Goal: Task Accomplishment & Management: Use online tool/utility

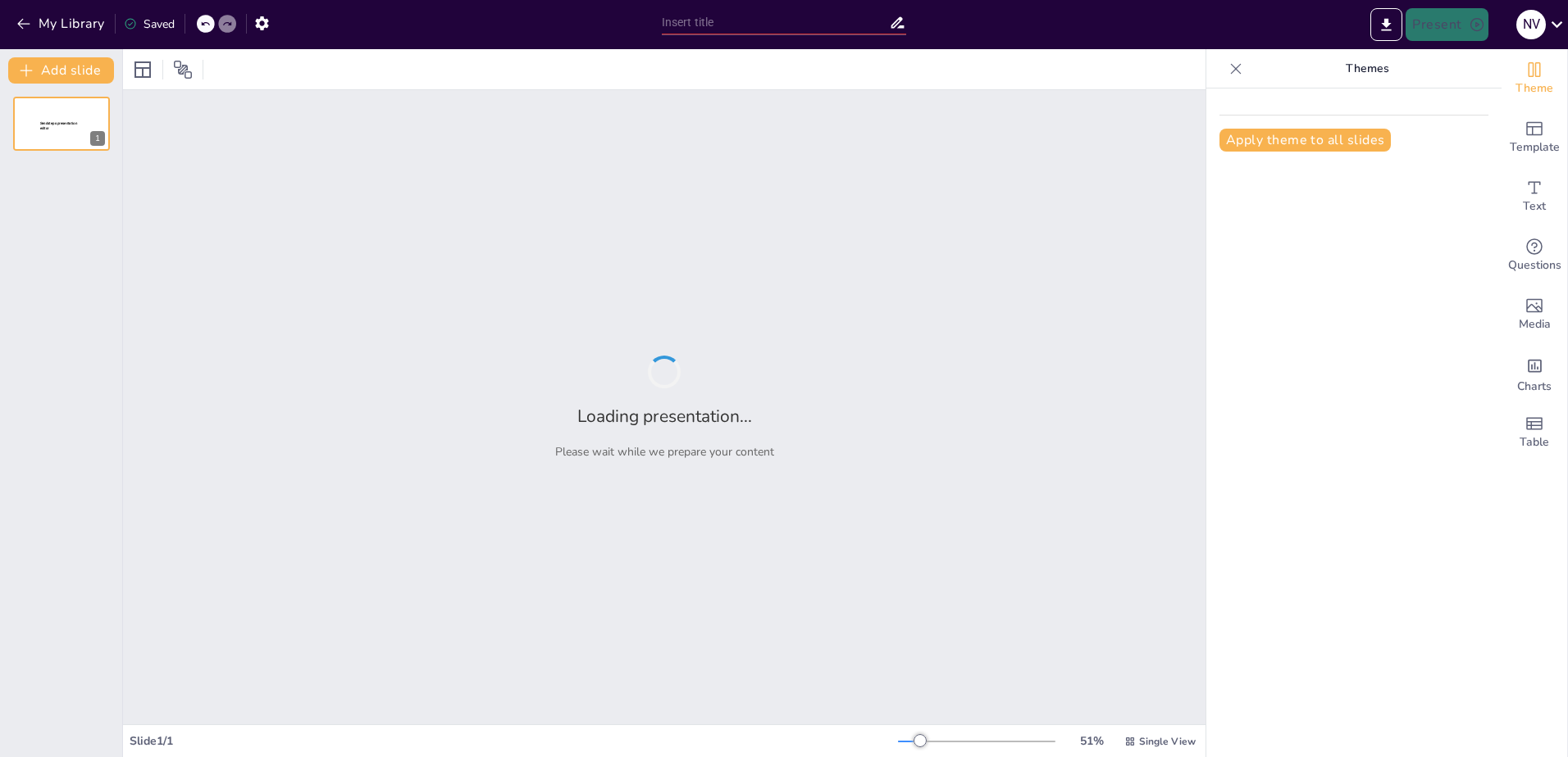
type input "New Sendsteps"
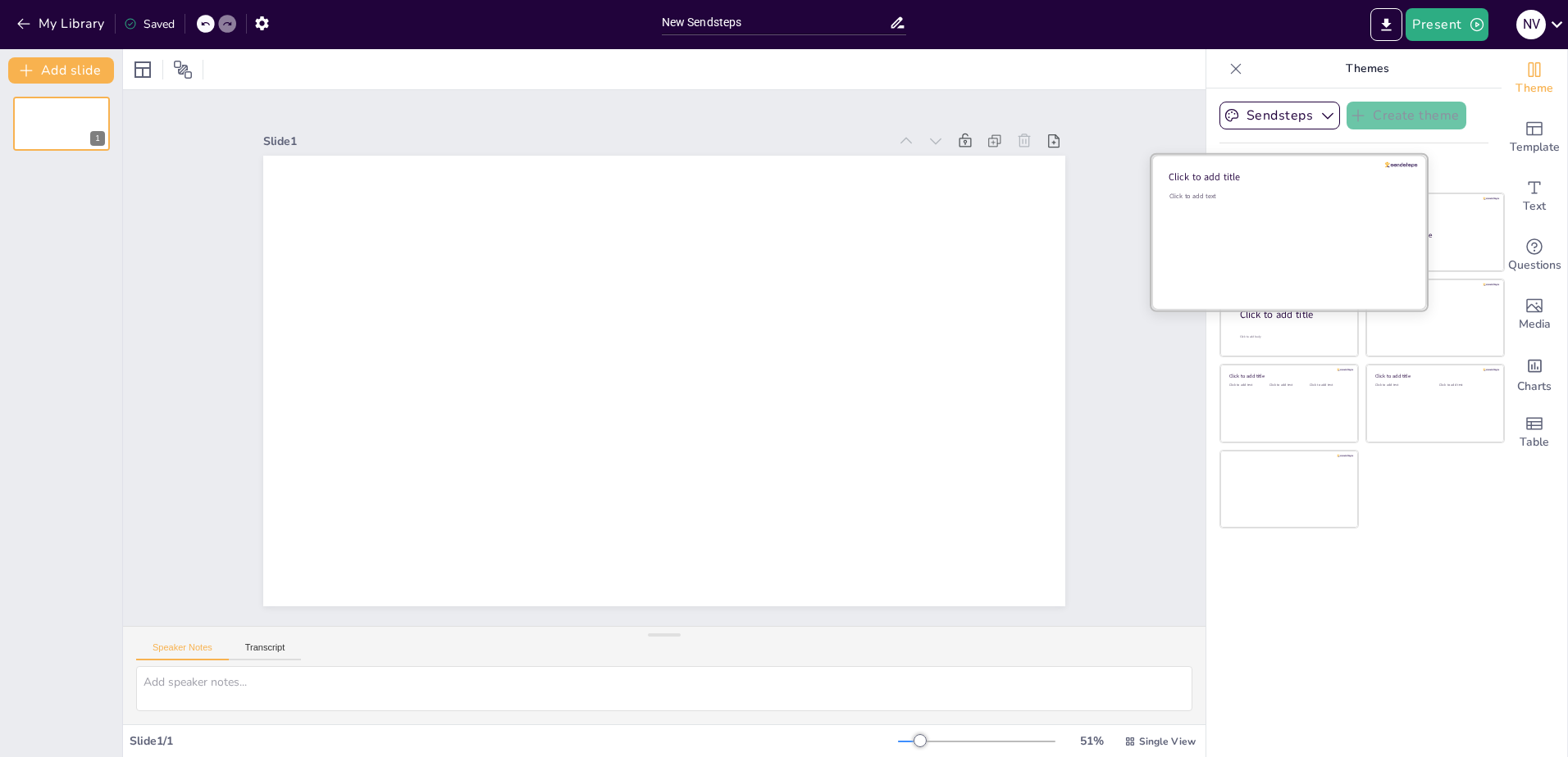
click at [1278, 223] on div "Click to add text" at bounding box center [1286, 243] width 234 height 102
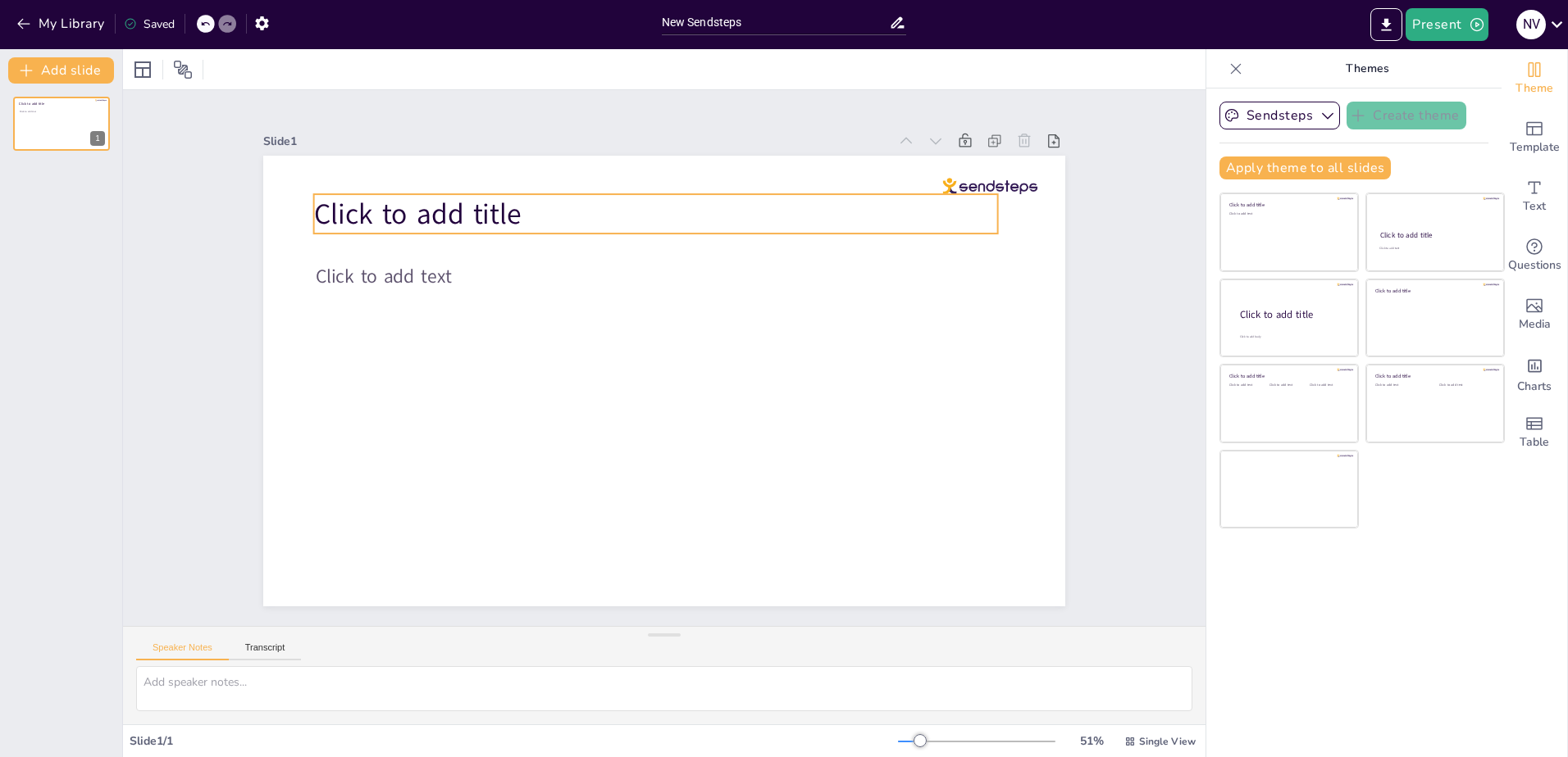
click at [566, 407] on p "Click to add title" at bounding box center [702, 497] width 676 height 182
click at [674, 185] on span "Click to add title" at bounding box center [725, 81] width 101 height 209
click at [482, 208] on span "Click to add title" at bounding box center [436, 189] width 211 height 61
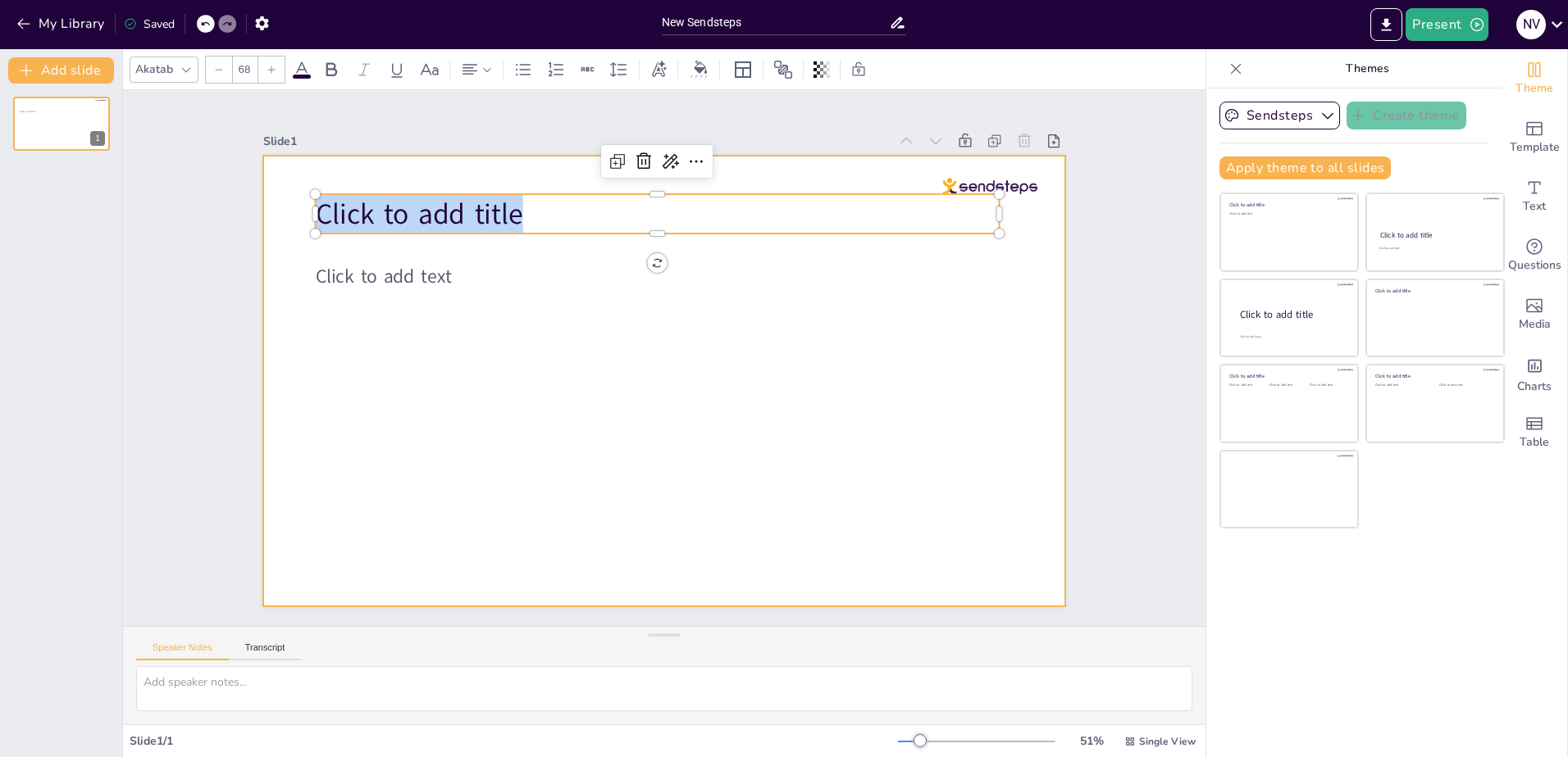
drag, startPoint x: 533, startPoint y: 208, endPoint x: 252, endPoint y: 230, distance: 281.9
click at [252, 230] on div "Click to add text Click to add title" at bounding box center [646, 345] width 837 height 913
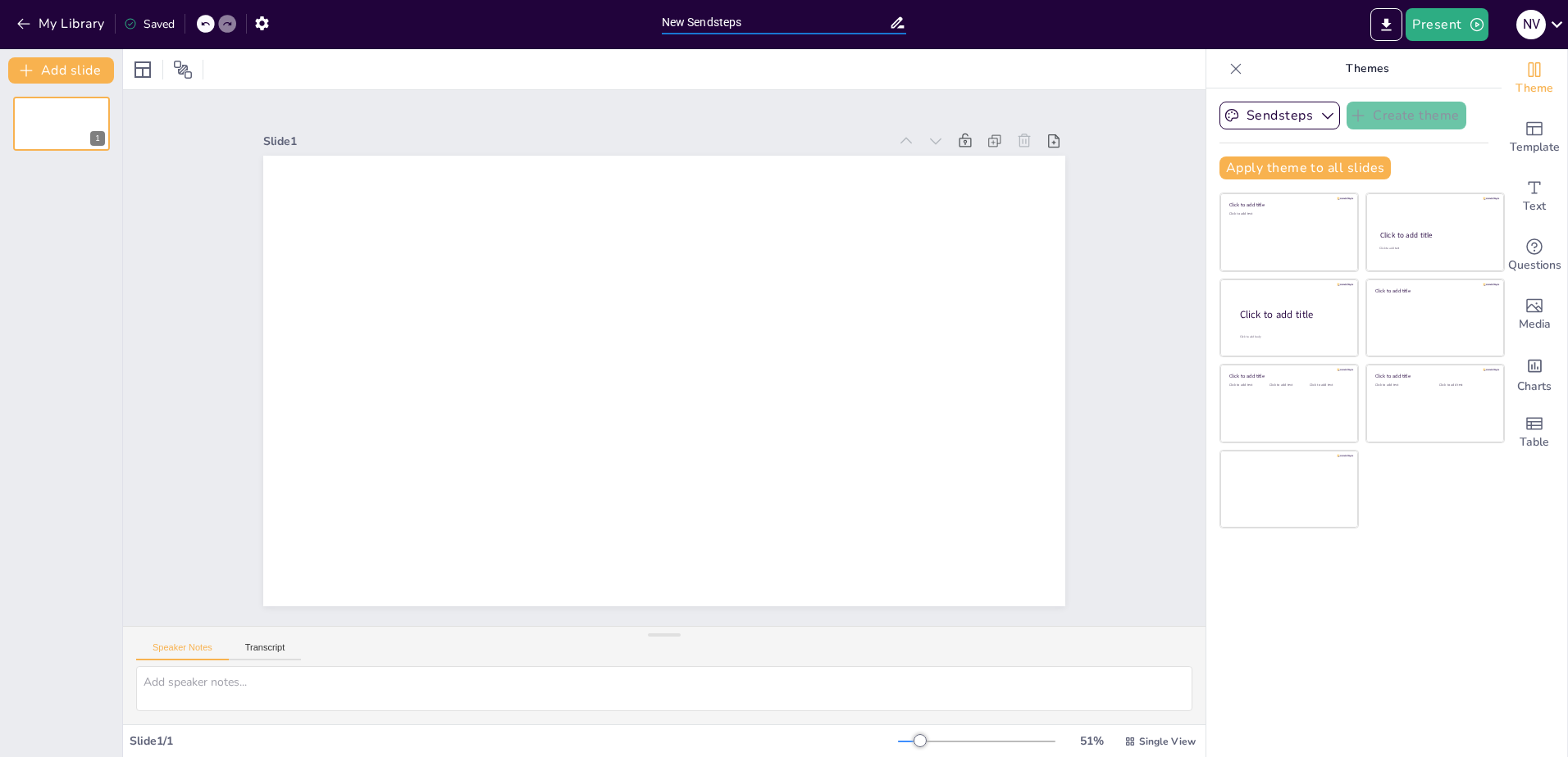
click at [691, 24] on input "New Sendsteps" at bounding box center [776, 23] width 228 height 23
click at [1554, 20] on icon at bounding box center [1556, 24] width 22 height 22
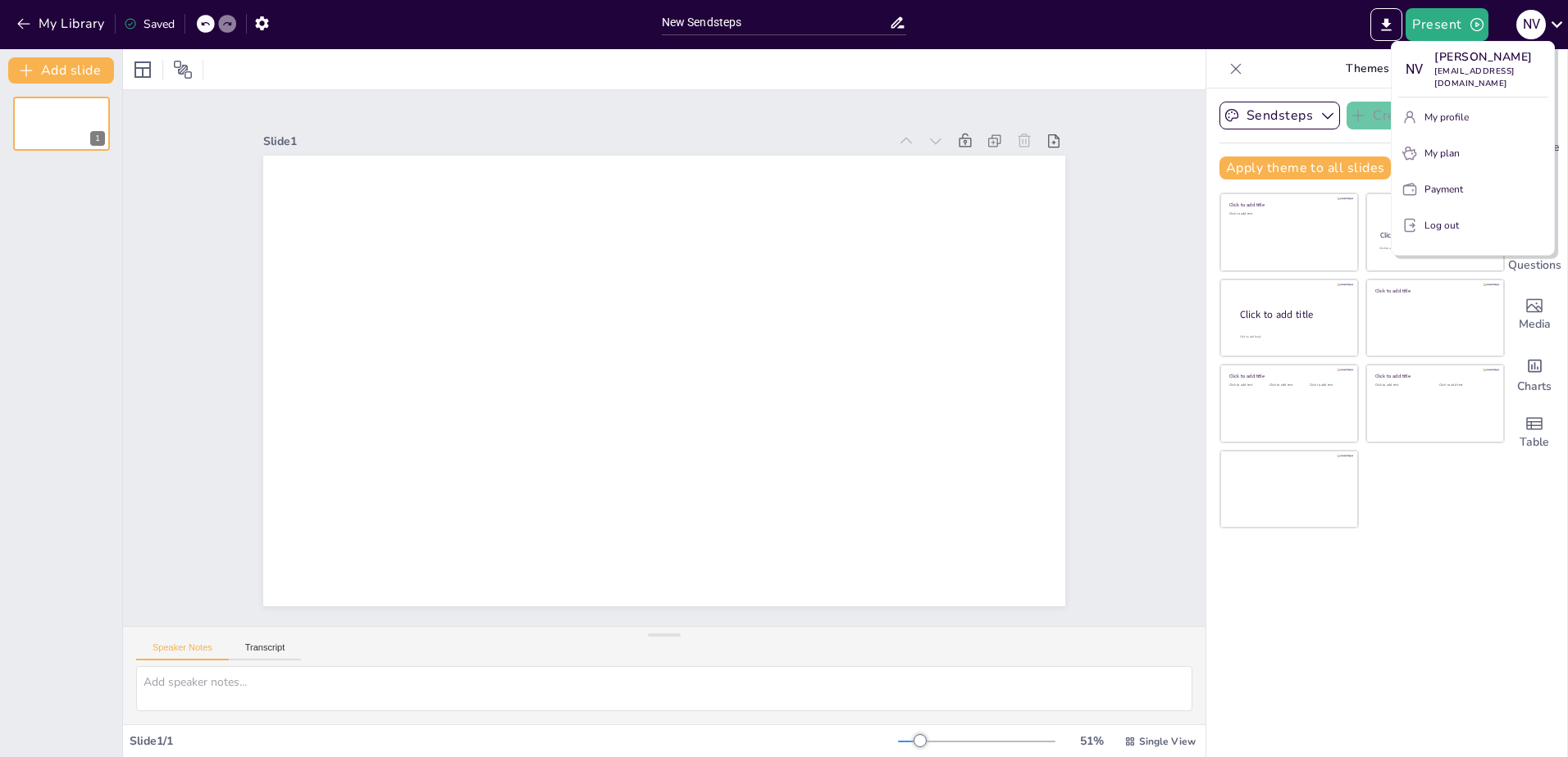
click at [1552, 20] on div at bounding box center [784, 378] width 1568 height 757
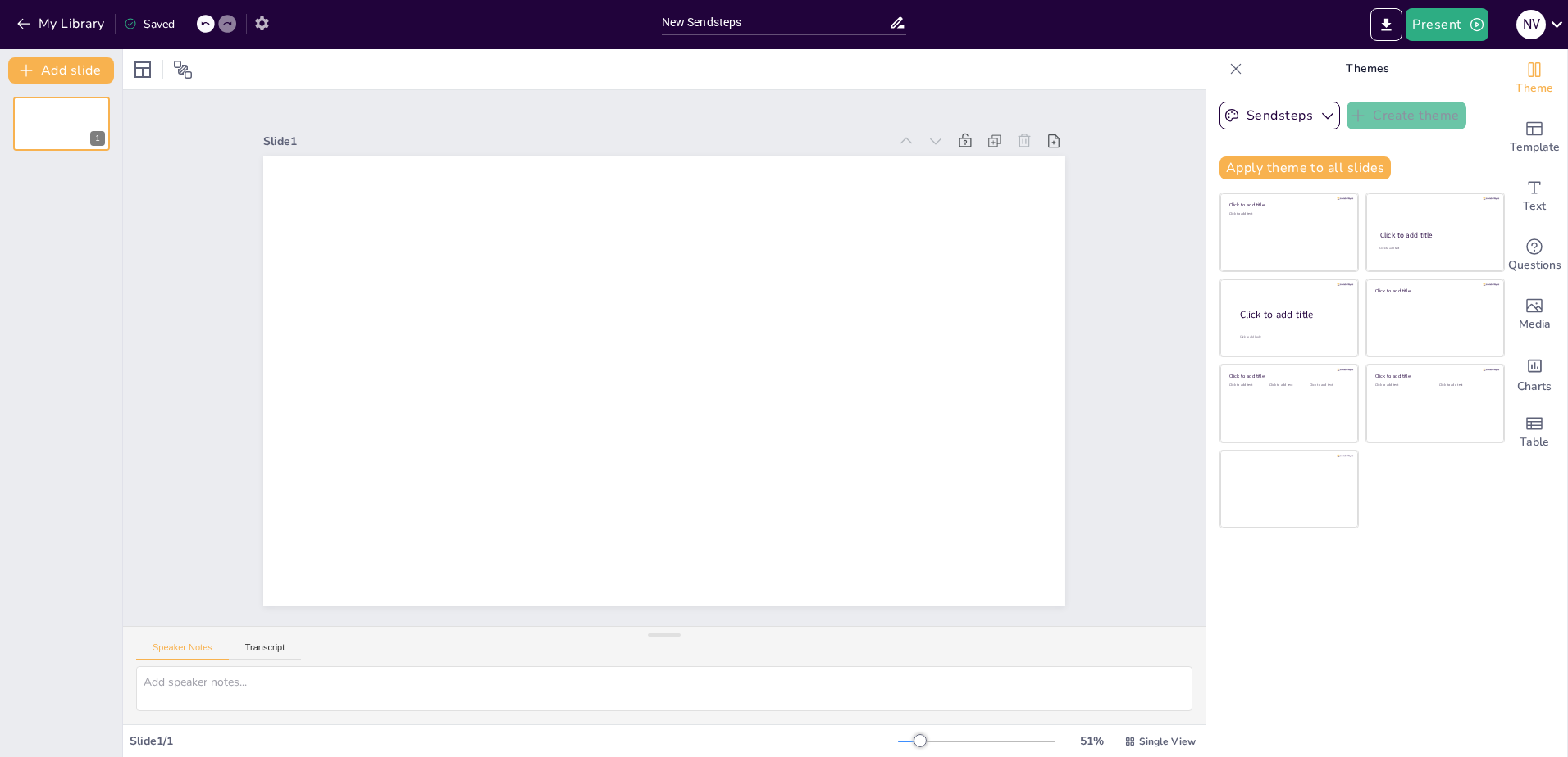
click at [259, 25] on icon "button" at bounding box center [262, 23] width 13 height 14
